Goal: Task Accomplishment & Management: Complete application form

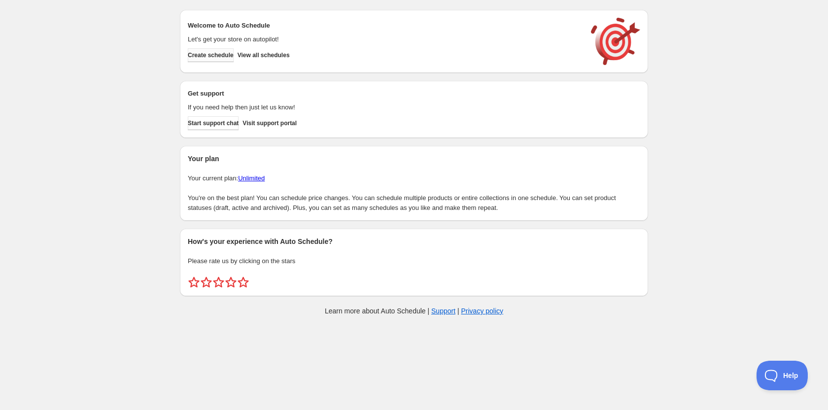
click at [223, 56] on span "Create schedule" at bounding box center [211, 55] width 46 height 8
click at [256, 50] on button "View all schedules" at bounding box center [264, 55] width 52 height 14
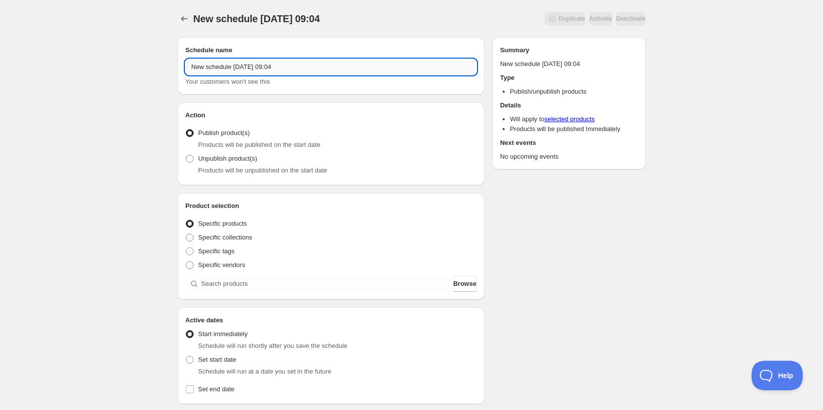
click at [311, 61] on input "New schedule [DATE] 09:04" at bounding box center [330, 67] width 291 height 16
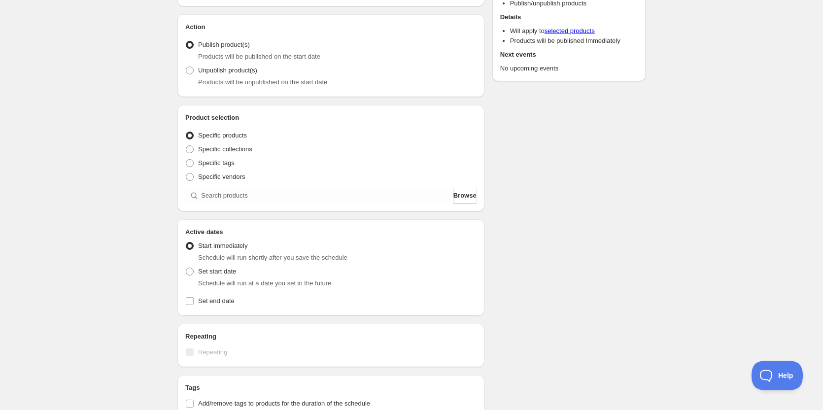
scroll to position [99, 0]
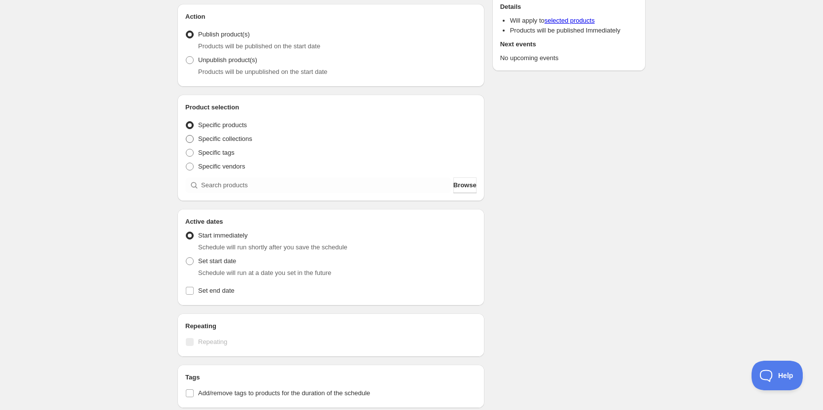
type input "[PERSON_NAME] AVID Re-Open"
click at [190, 138] on span at bounding box center [190, 139] width 8 height 8
click at [186, 136] on input "Specific collections" at bounding box center [186, 135] width 0 height 0
radio input "true"
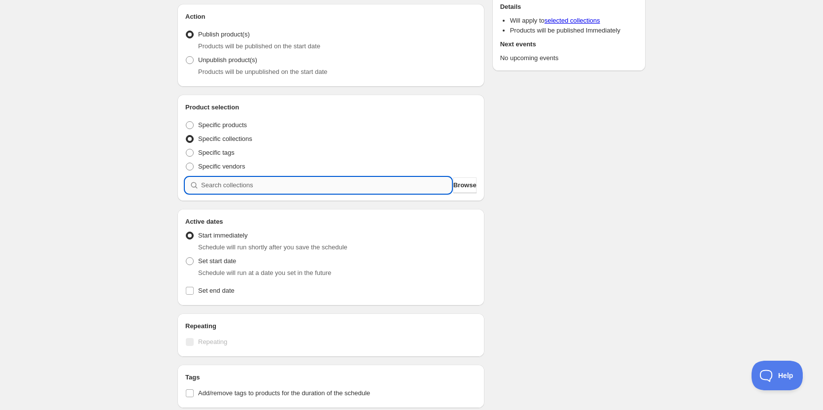
click at [236, 180] on input "search" at bounding box center [326, 186] width 250 height 16
type input "o"
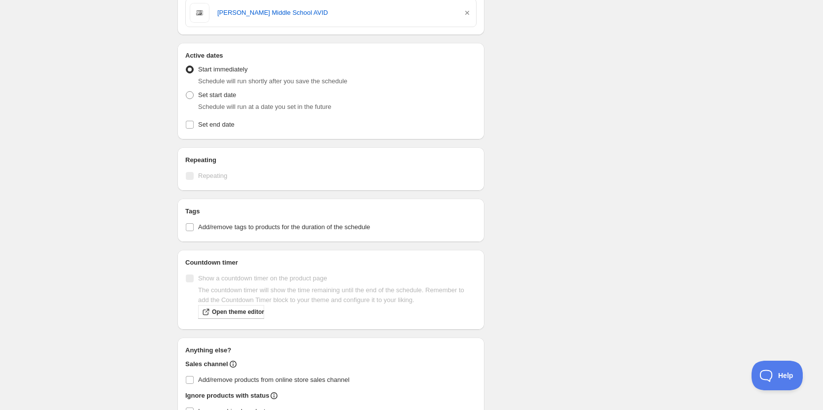
scroll to position [225, 0]
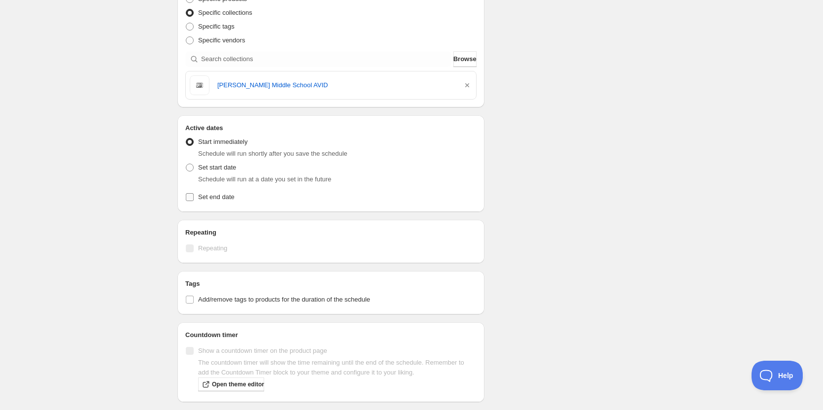
click at [193, 194] on input "Set end date" at bounding box center [190, 197] width 8 height 8
checkbox input "true"
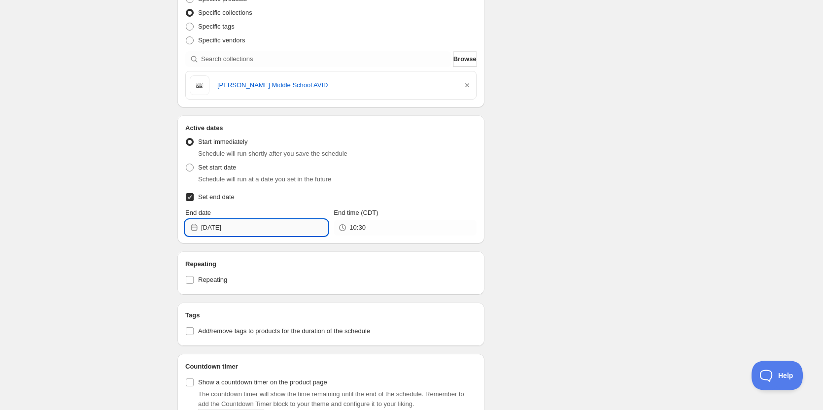
click at [283, 229] on input "[DATE]" at bounding box center [264, 228] width 127 height 16
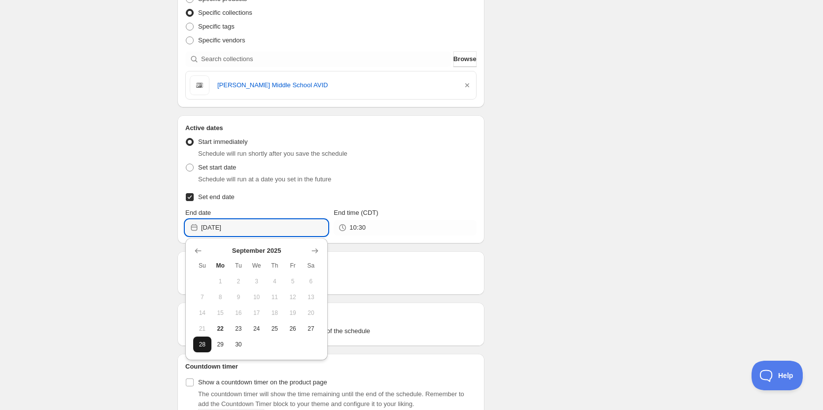
click at [202, 341] on span "28" at bounding box center [202, 345] width 10 height 8
type input "[DATE]"
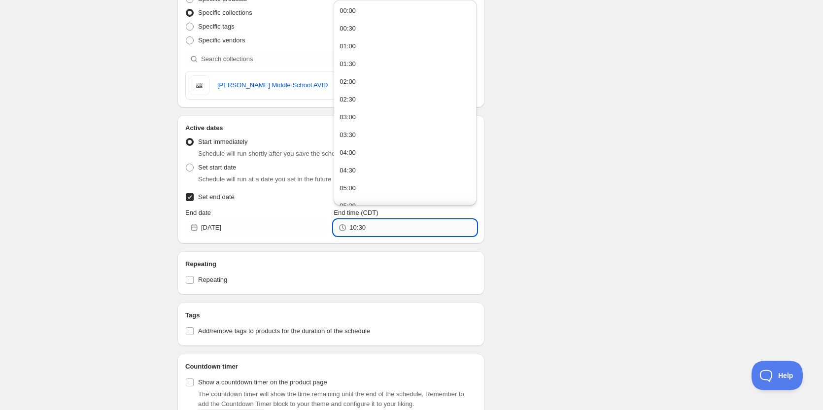
click at [377, 230] on input "10:30" at bounding box center [413, 228] width 127 height 16
click at [358, 194] on button "23:30" at bounding box center [405, 195] width 137 height 16
type input "23:30"
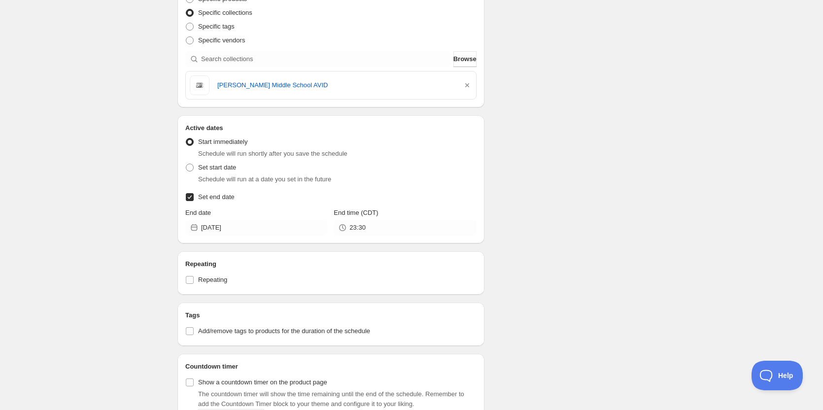
click at [566, 178] on div "Schedule name [PERSON_NAME] AVID Re-Open Your customers won't see this Action A…" at bounding box center [408, 212] width 476 height 814
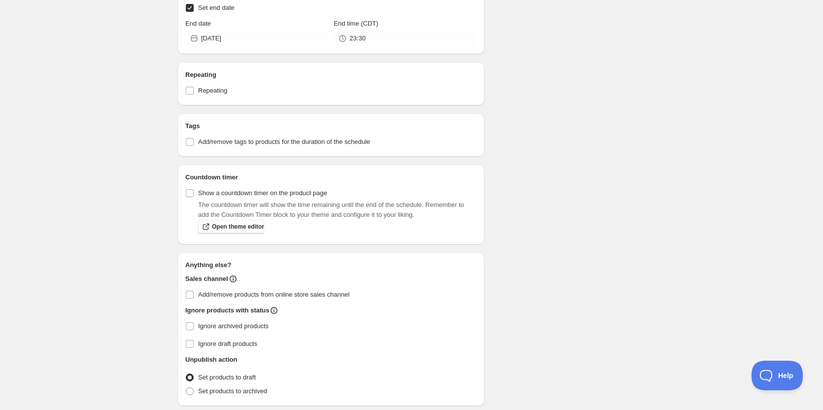
scroll to position [452, 0]
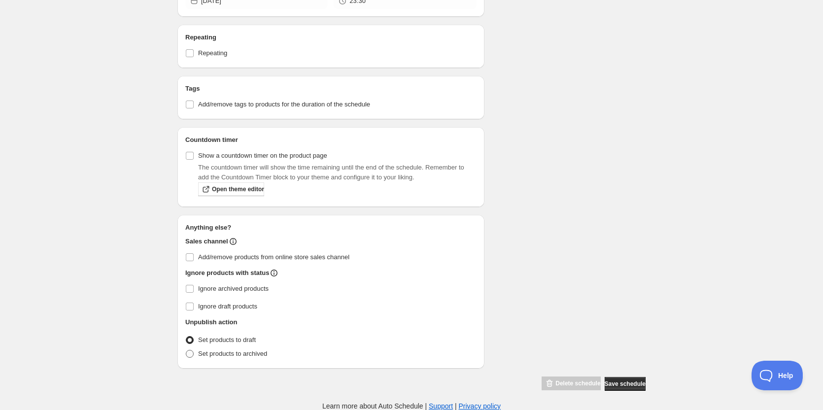
click at [188, 354] on span at bounding box center [190, 354] width 8 height 8
click at [186, 351] on input "Set products to archived" at bounding box center [186, 350] width 0 height 0
radio input "true"
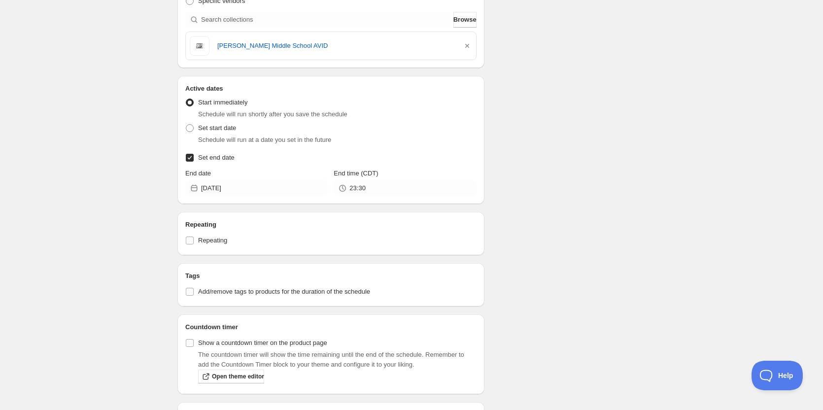
scroll to position [345, 0]
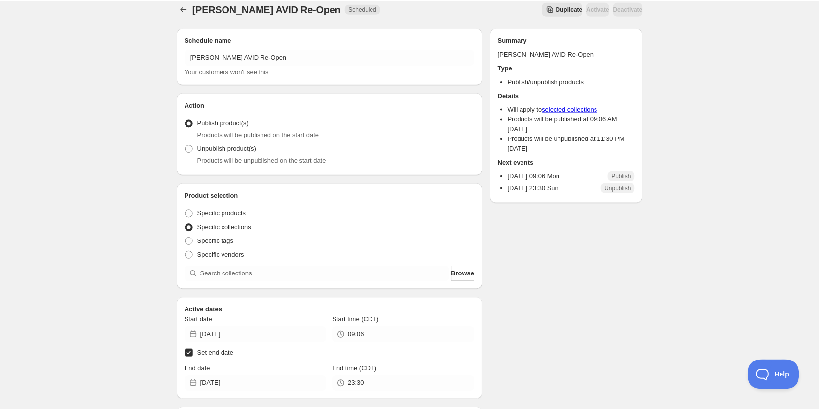
scroll to position [345, 0]
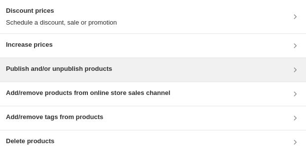
click at [102, 67] on h3 "Publish and/or unpublish products" at bounding box center [59, 69] width 106 height 10
